Goal: Transaction & Acquisition: Purchase product/service

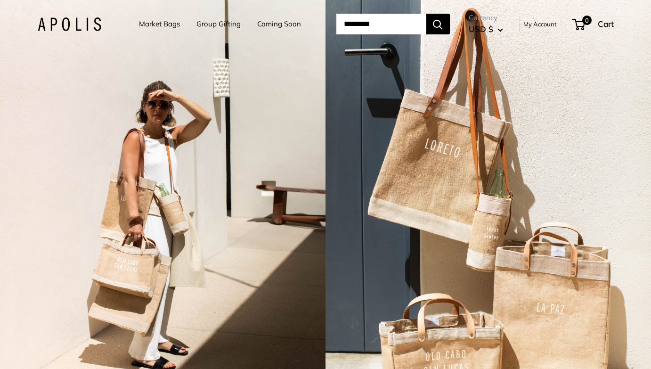
click at [381, 24] on input "Search..." at bounding box center [381, 24] width 90 height 21
type input "****"
click at [426, 14] on button "Search" at bounding box center [438, 24] width 24 height 21
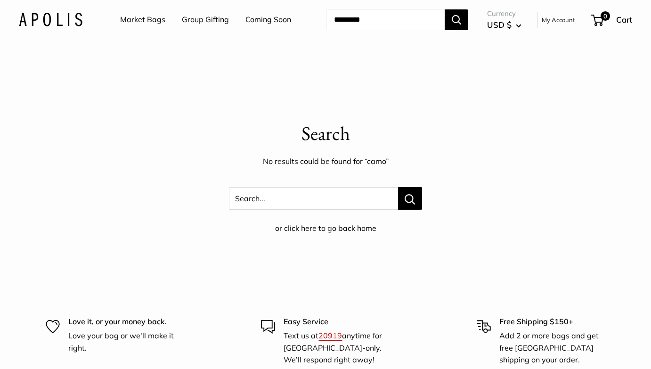
click at [148, 23] on link "Market Bags" at bounding box center [142, 20] width 45 height 14
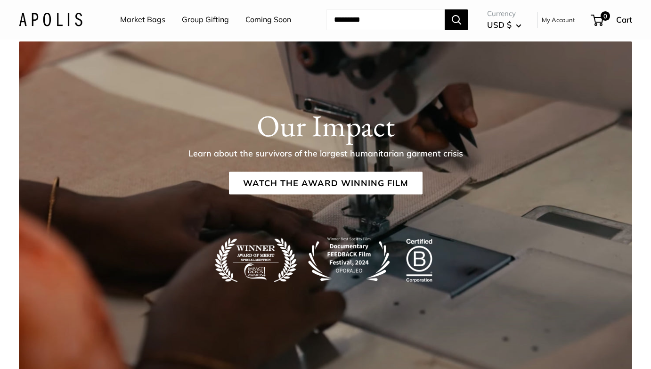
scroll to position [1404, 0]
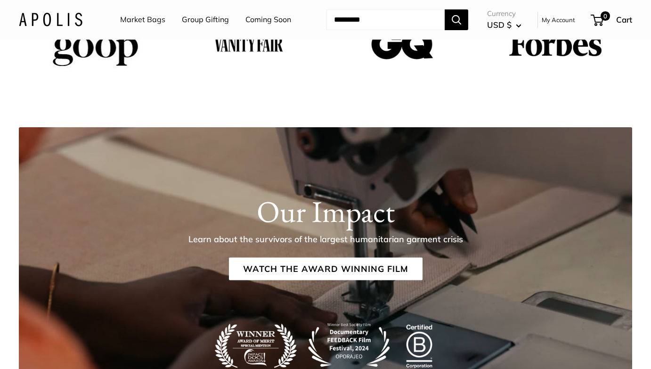
click at [141, 20] on link "Market Bags" at bounding box center [142, 20] width 45 height 14
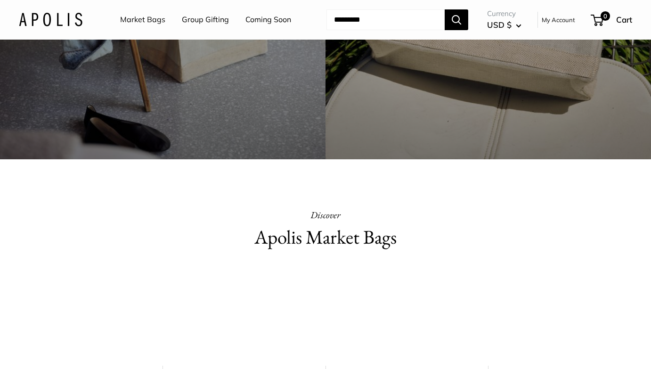
scroll to position [501, 0]
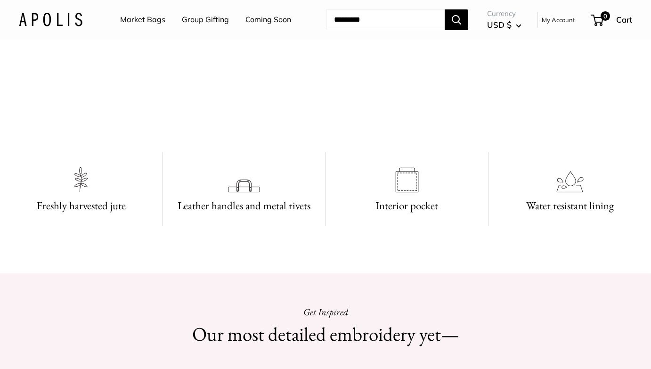
click at [396, 132] on video at bounding box center [325, 97] width 141 height 71
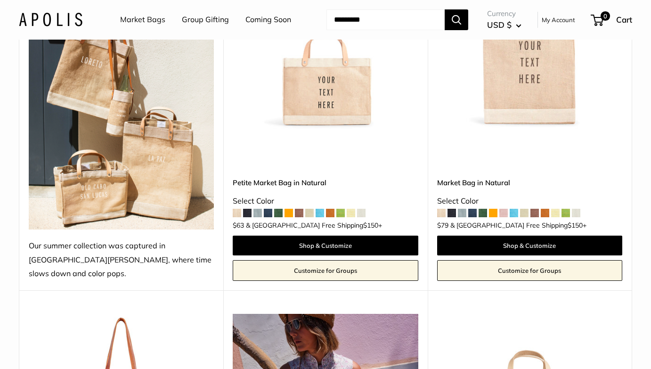
scroll to position [197, 0]
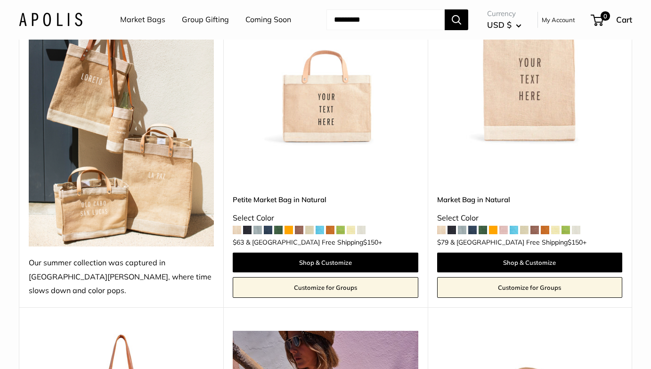
click at [236, 226] on span at bounding box center [237, 230] width 8 height 8
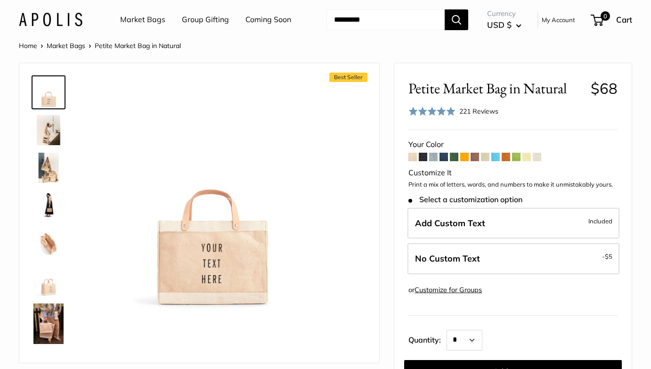
click at [424, 155] on span at bounding box center [423, 157] width 8 height 8
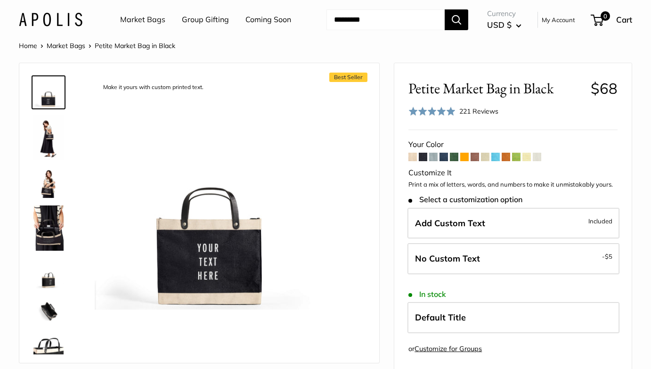
click at [435, 156] on span at bounding box center [433, 157] width 8 height 8
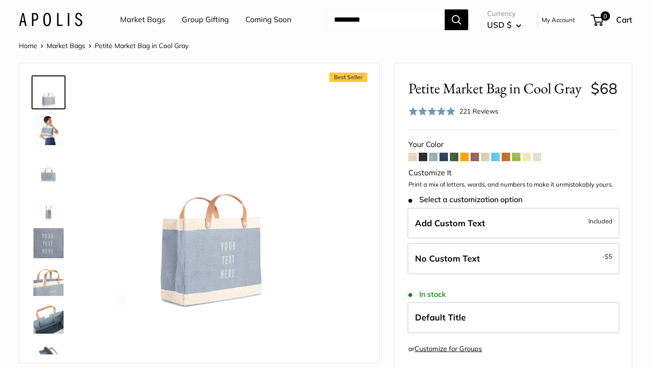
click at [447, 155] on span at bounding box center [444, 157] width 8 height 8
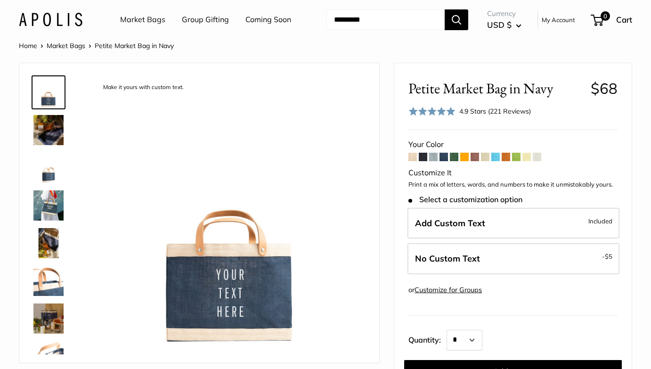
click at [479, 159] on span at bounding box center [475, 157] width 8 height 8
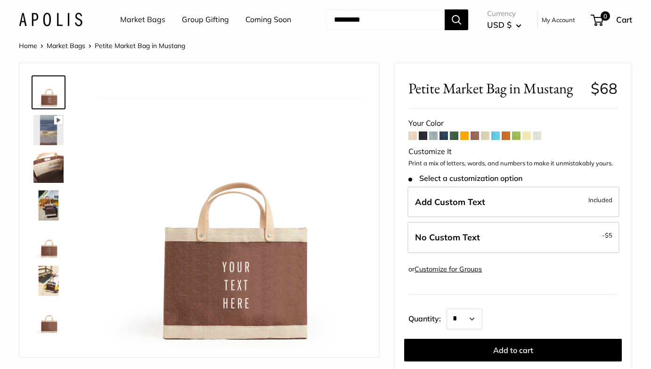
click at [517, 138] on span at bounding box center [516, 135] width 8 height 8
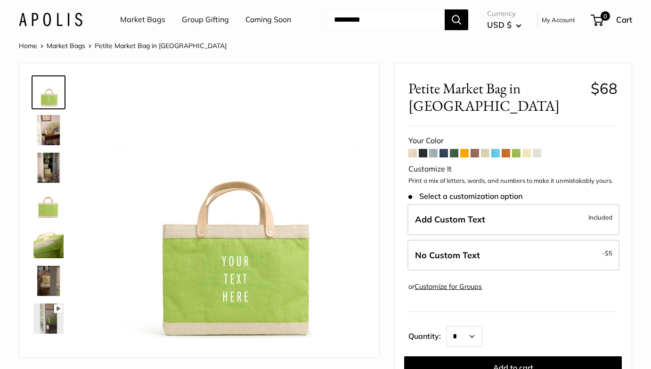
click at [537, 151] on span at bounding box center [537, 153] width 8 height 8
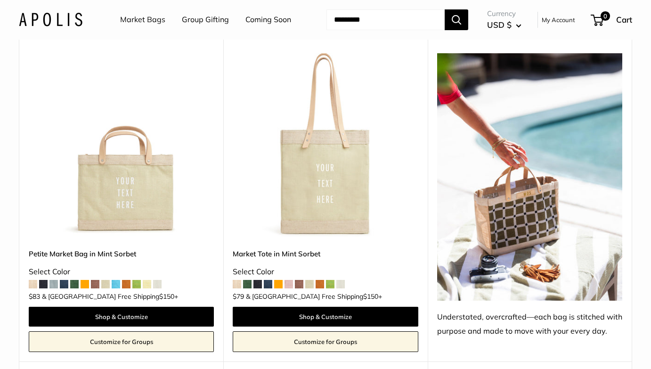
scroll to position [810, 0]
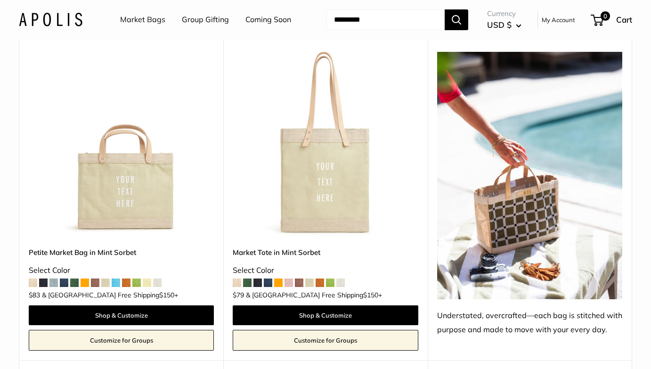
click at [535, 191] on img at bounding box center [529, 175] width 185 height 247
click at [525, 208] on img at bounding box center [529, 175] width 185 height 247
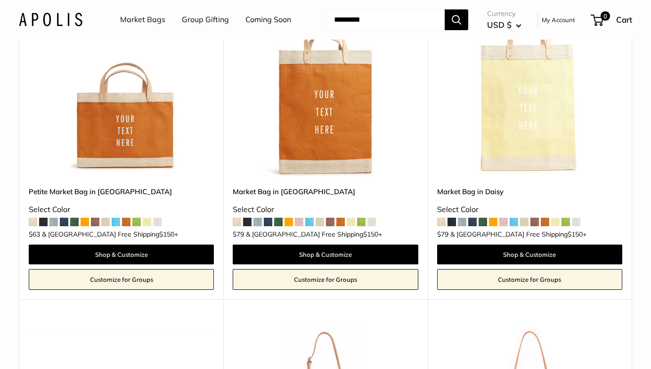
scroll to position [1719, 0]
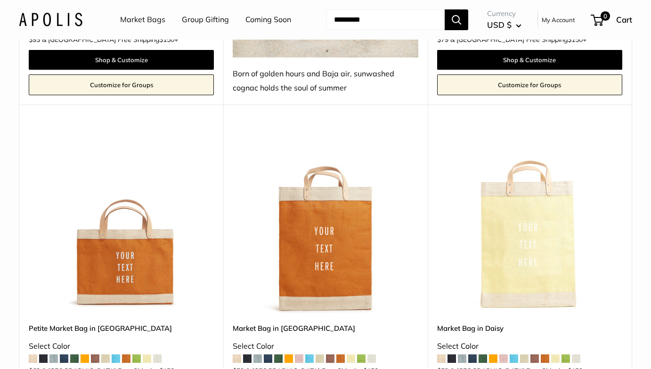
click at [0, 0] on img at bounding box center [0, 0] width 0 height 0
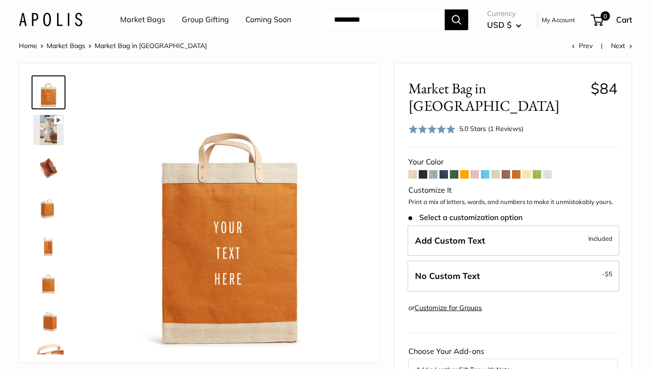
click at [453, 170] on span at bounding box center [454, 174] width 8 height 8
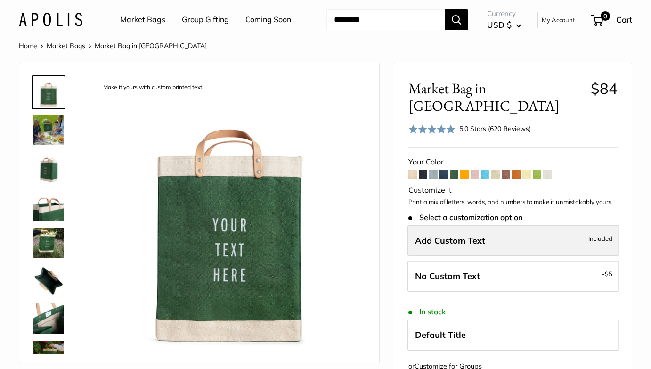
click at [472, 235] on span "Add Custom Text" at bounding box center [450, 240] width 70 height 11
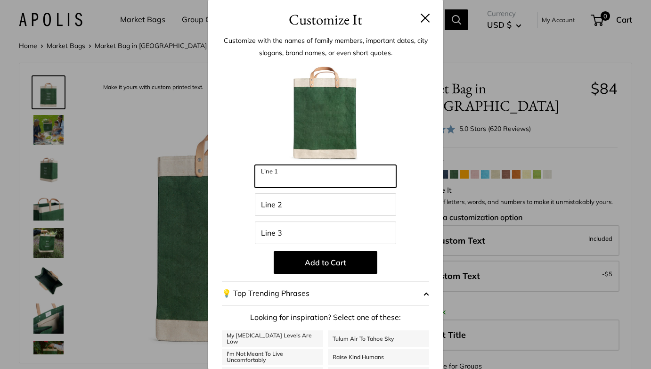
click at [349, 180] on input "Line 1" at bounding box center [325, 176] width 141 height 23
type input "*******"
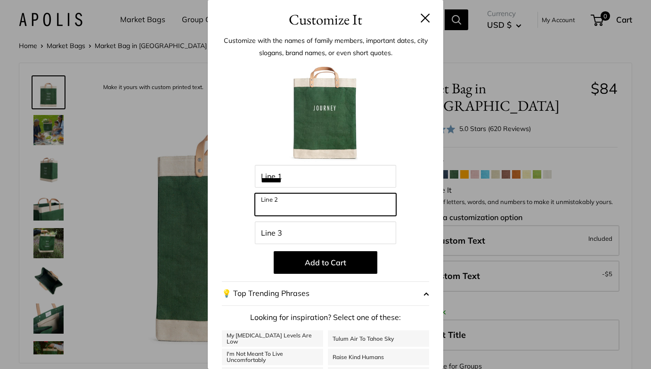
click at [307, 209] on input "Line 2" at bounding box center [325, 204] width 141 height 23
type input "******"
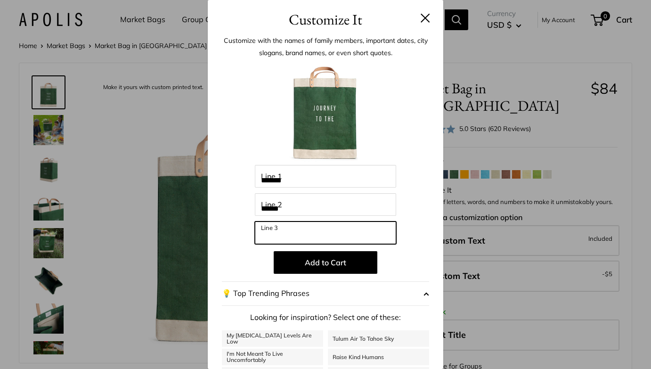
click at [293, 232] on input "Line 3" at bounding box center [325, 232] width 141 height 23
type input "******"
